Goal: Task Accomplishment & Management: Manage account settings

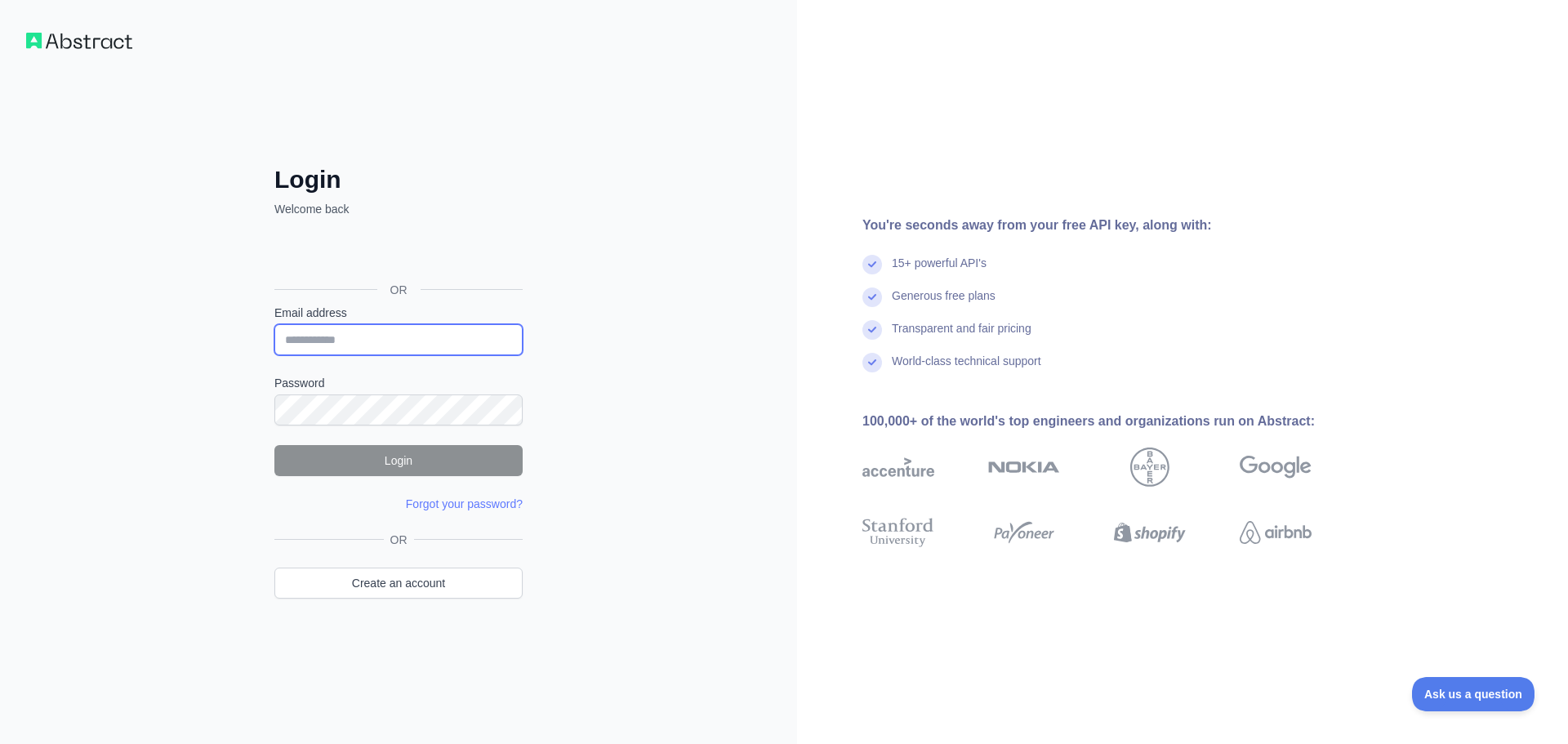
click at [421, 331] on input "Email address" at bounding box center [399, 340] width 249 height 31
click at [352, 340] on input "Email address" at bounding box center [399, 340] width 249 height 31
click at [385, 341] on input "Email address" at bounding box center [399, 340] width 249 height 31
type input "**********"
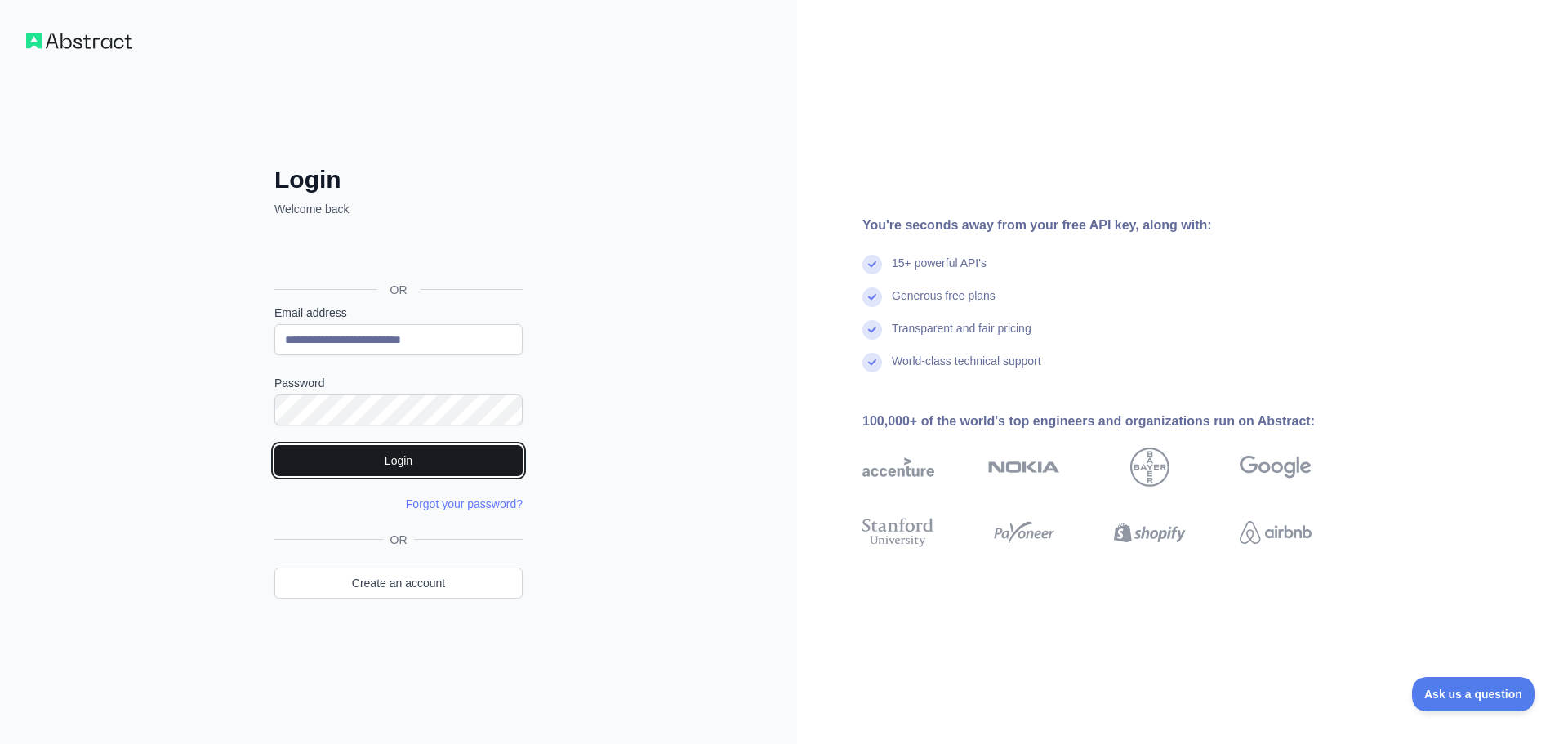
click at [411, 469] on button "Login" at bounding box center [399, 460] width 249 height 31
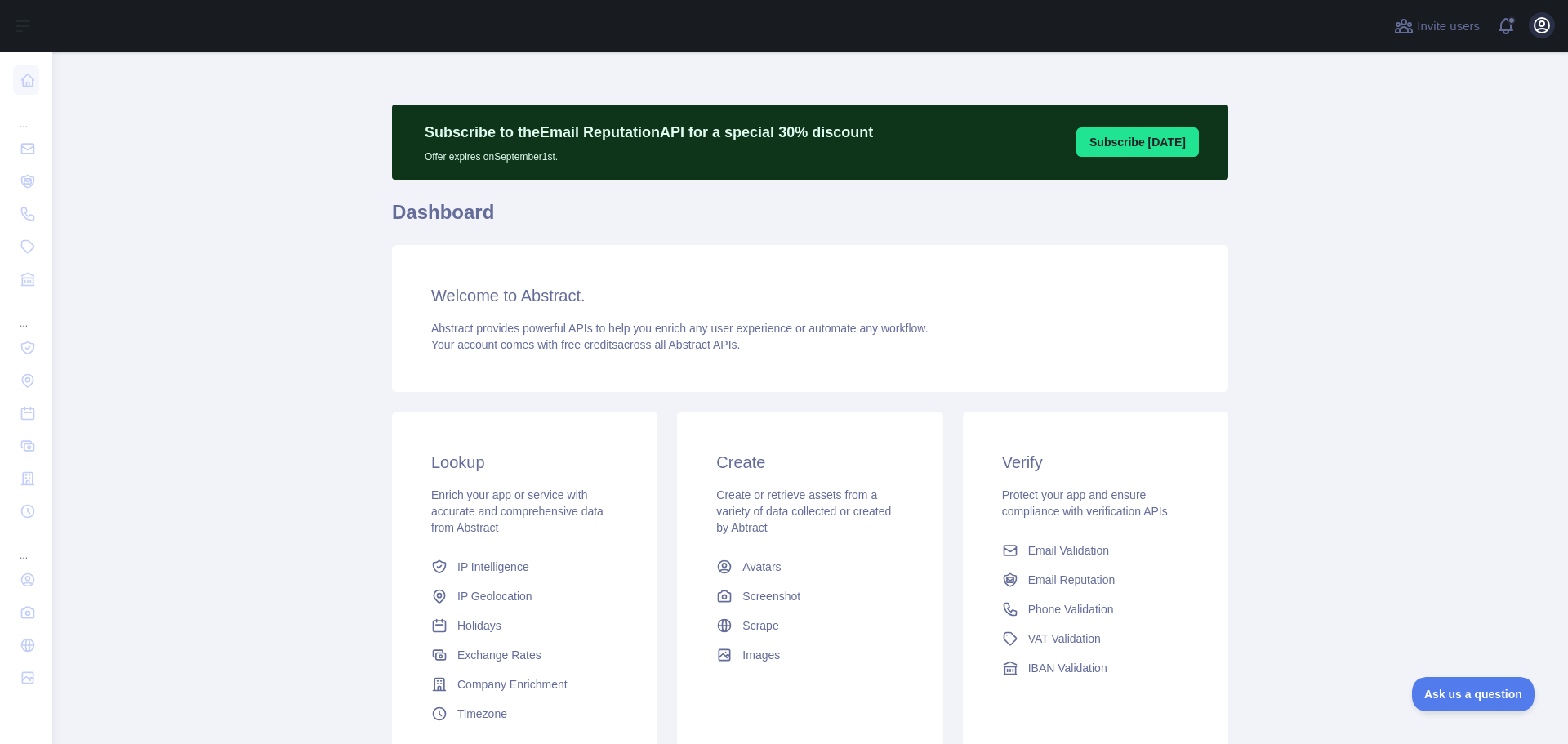
drag, startPoint x: 1566, startPoint y: 35, endPoint x: 1543, endPoint y: 35, distance: 23.0
click at [1564, 35] on div "Invite users View notifications Open user menu" at bounding box center [810, 26] width 1516 height 52
click at [1543, 35] on button "Open user menu" at bounding box center [1542, 25] width 26 height 26
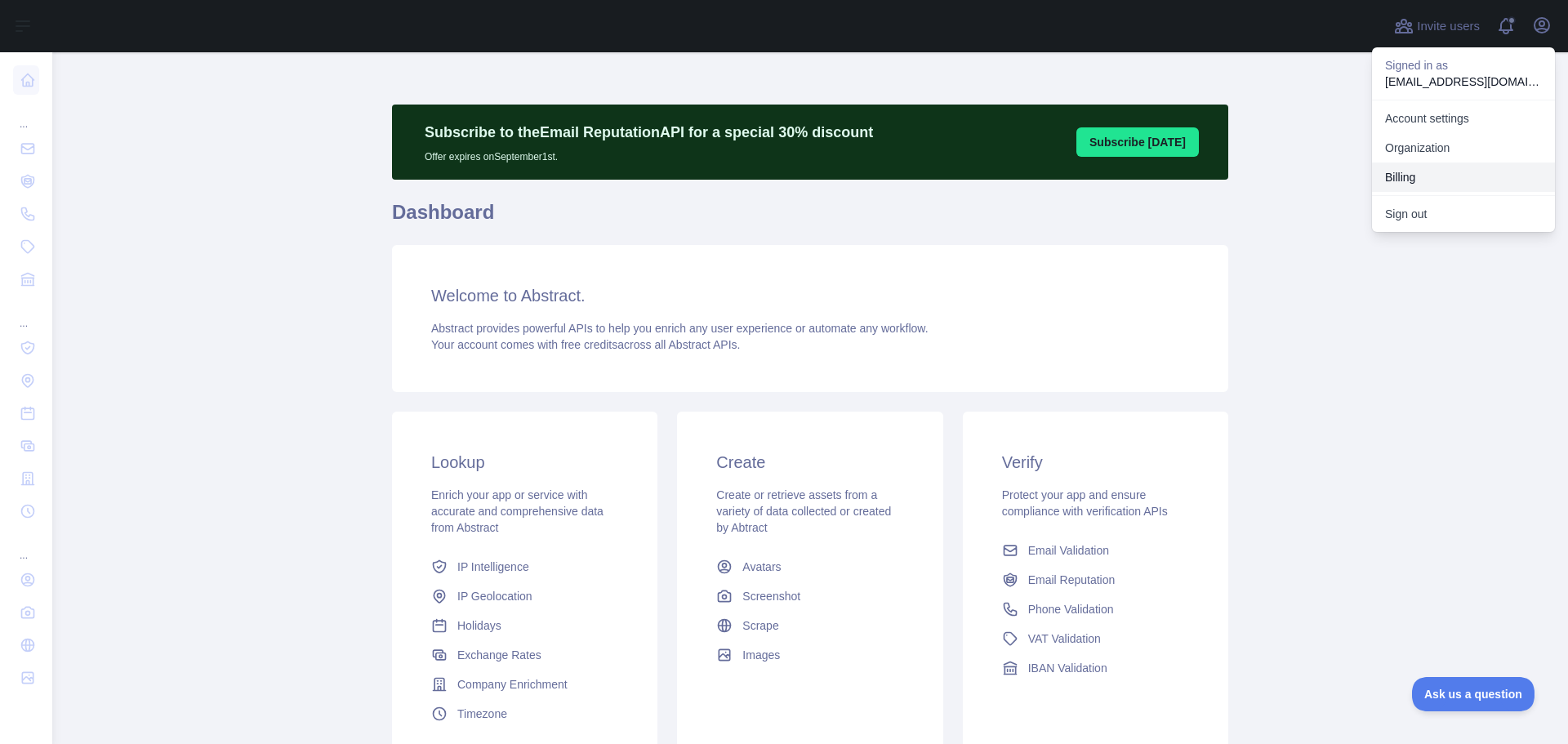
drag, startPoint x: 1412, startPoint y: 175, endPoint x: 1405, endPoint y: 182, distance: 9.9
click at [1412, 176] on button "Billing" at bounding box center [1463, 177] width 183 height 29
